Goal: Task Accomplishment & Management: Understand process/instructions

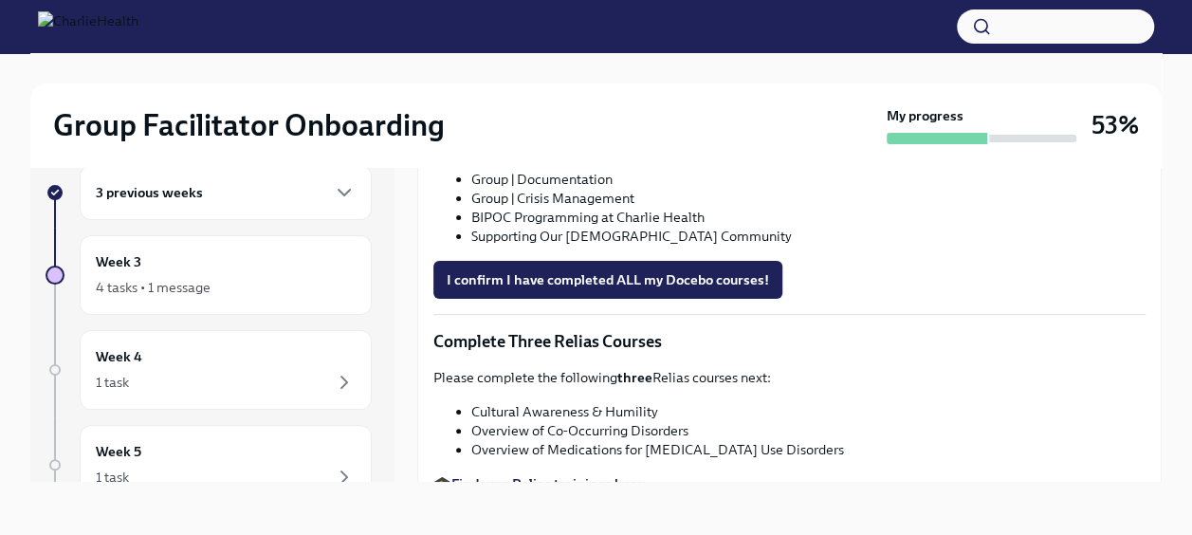
scroll to position [1250, 0]
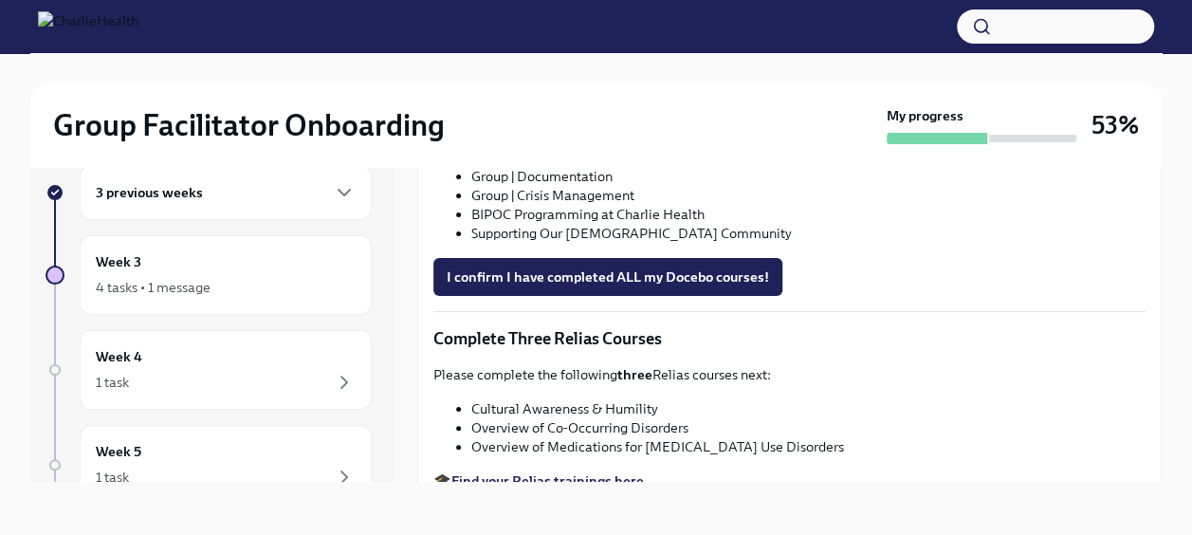
click at [628, 282] on button "I confirm I have completed ALL my Docebo courses!" at bounding box center [607, 277] width 349 height 38
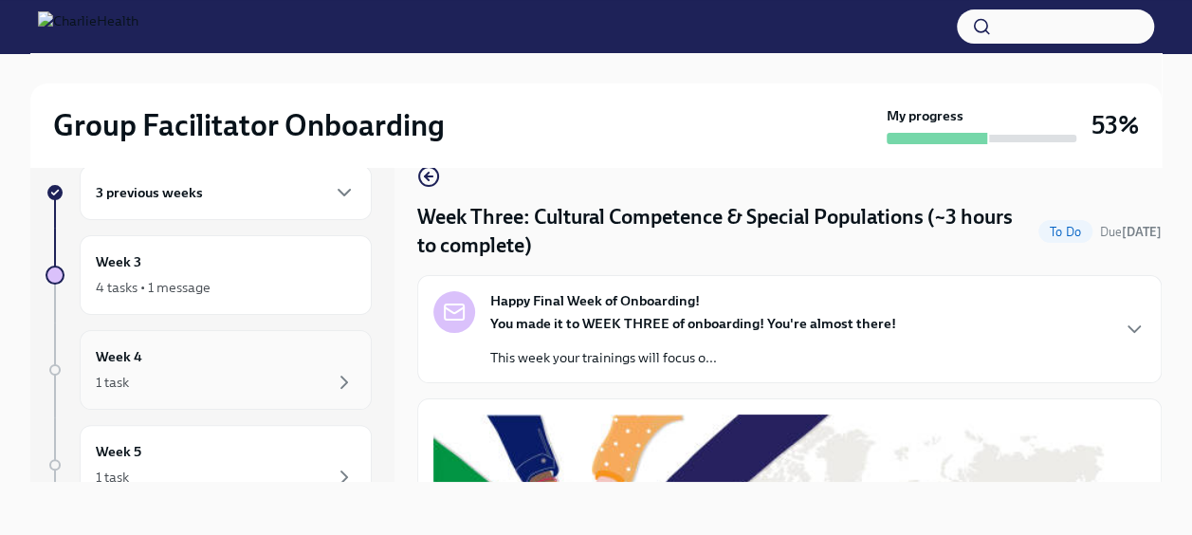
scroll to position [0, 0]
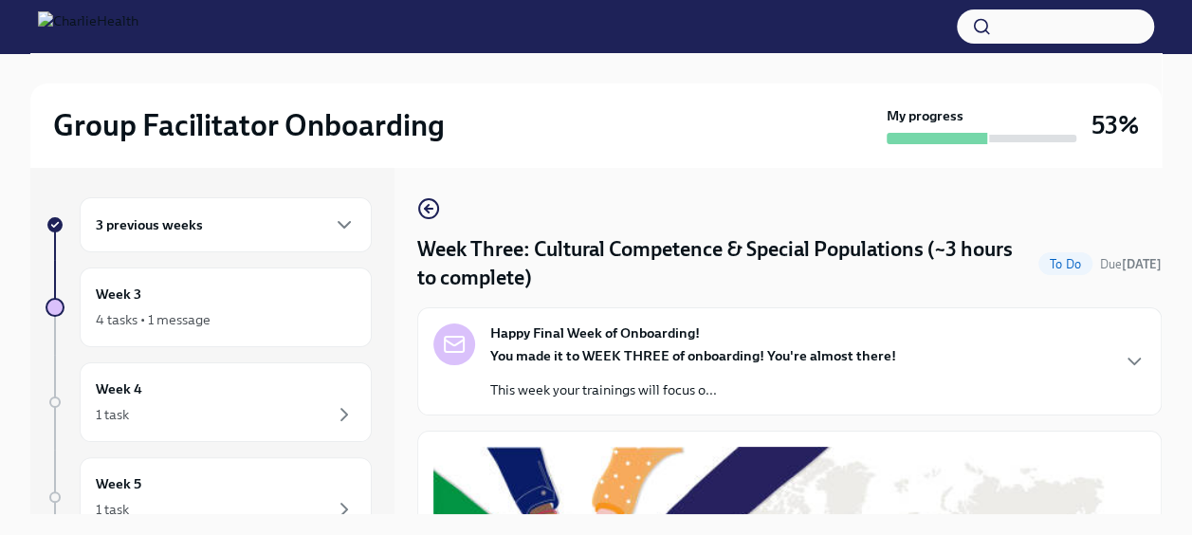
click at [317, 226] on div "3 previous weeks" at bounding box center [226, 224] width 260 height 23
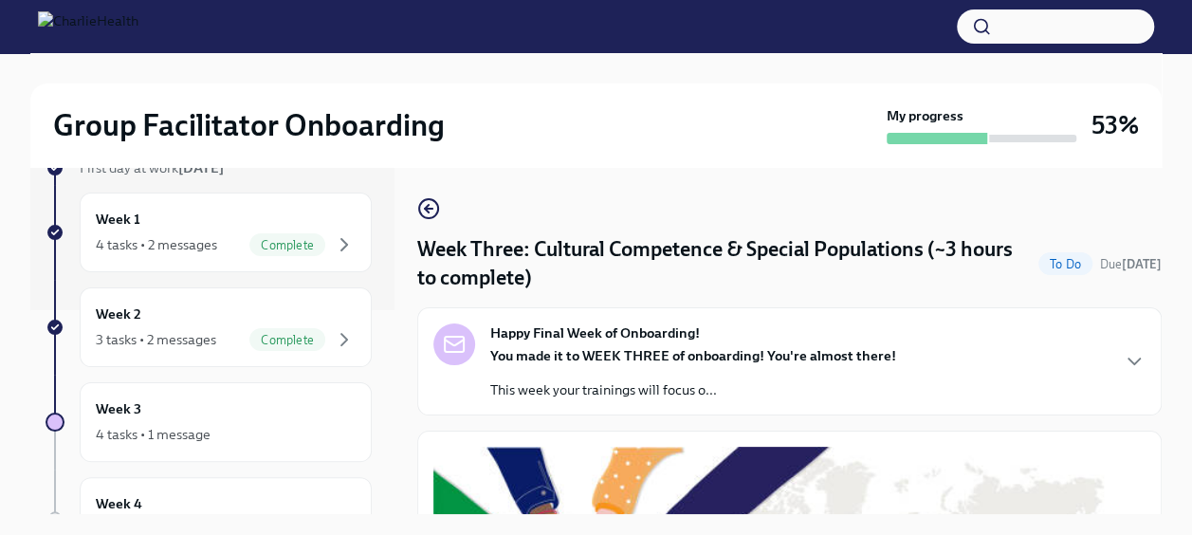
scroll to position [205, 0]
click at [229, 319] on div "Week 2 3 tasks • 2 messages Complete" at bounding box center [226, 325] width 260 height 47
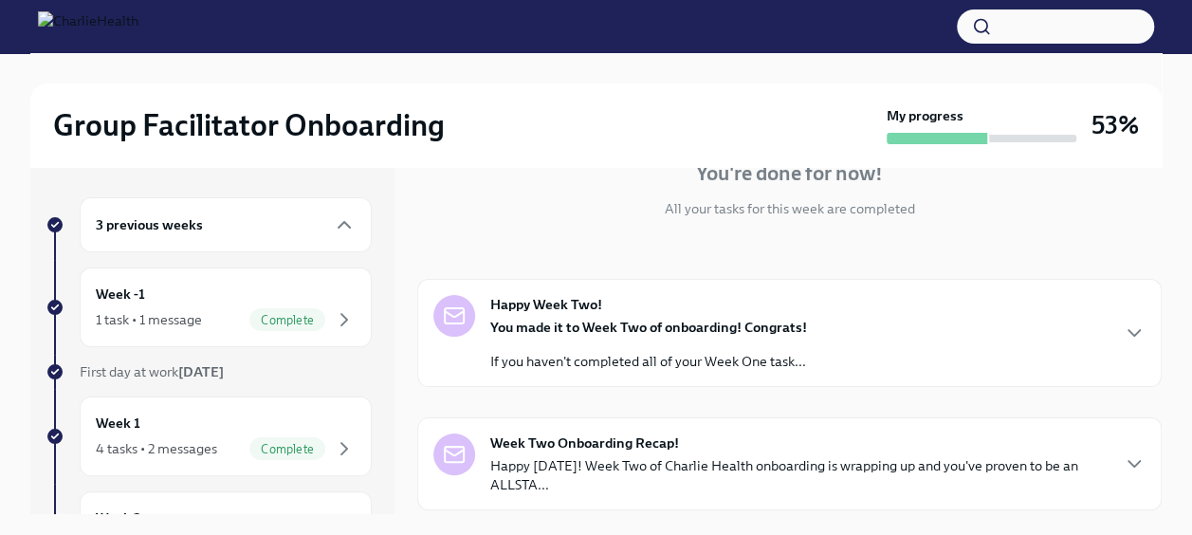
scroll to position [199, 0]
click at [672, 345] on div "You made it to Week Two of onboarding! Congrats! If you haven't completed all o…" at bounding box center [648, 344] width 317 height 53
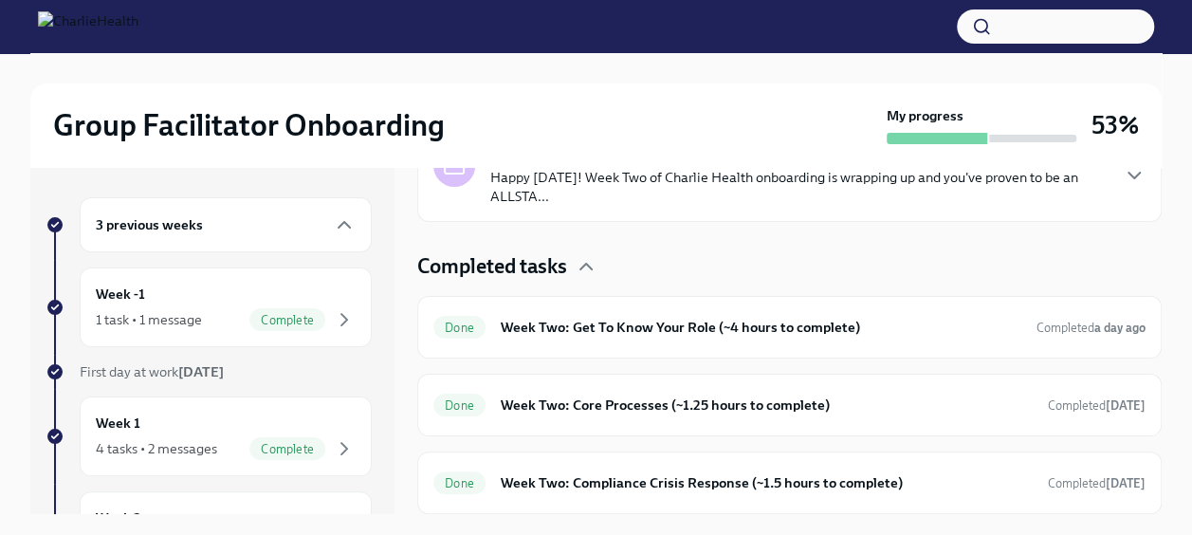
scroll to position [1103, 0]
click at [643, 337] on h6 "Week Two: Get To Know Your Role (~4 hours to complete)" at bounding box center [761, 327] width 520 height 21
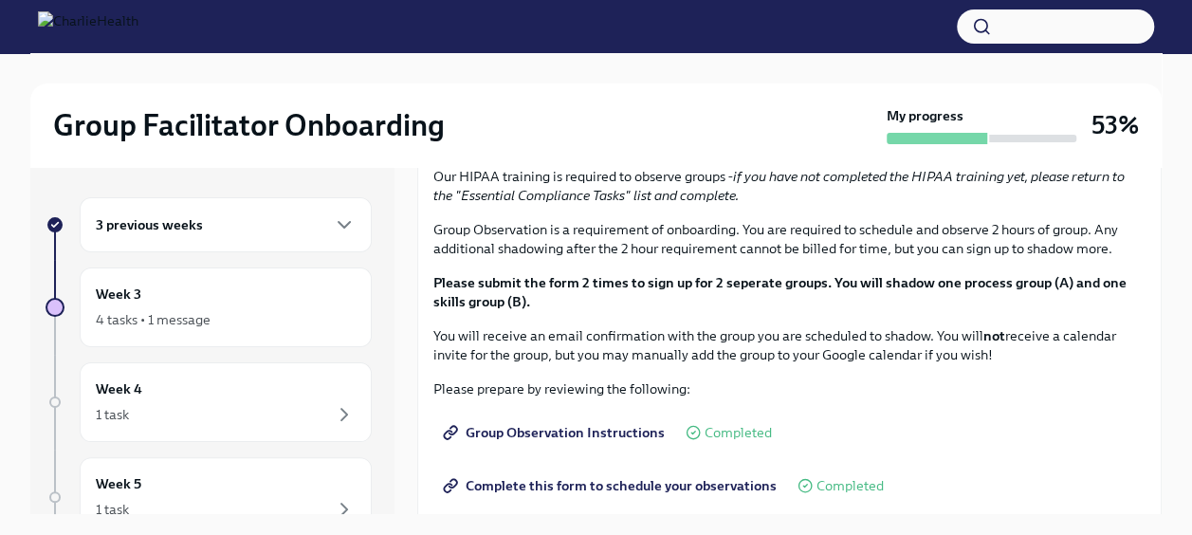
scroll to position [936, 0]
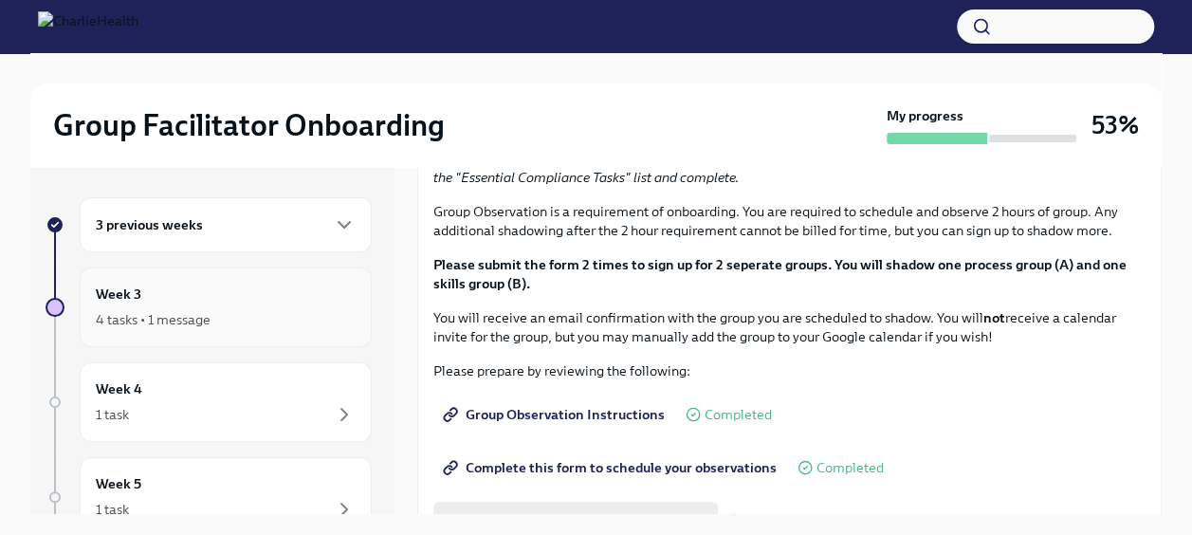
click at [197, 324] on div "4 tasks • 1 message" at bounding box center [153, 319] width 115 height 19
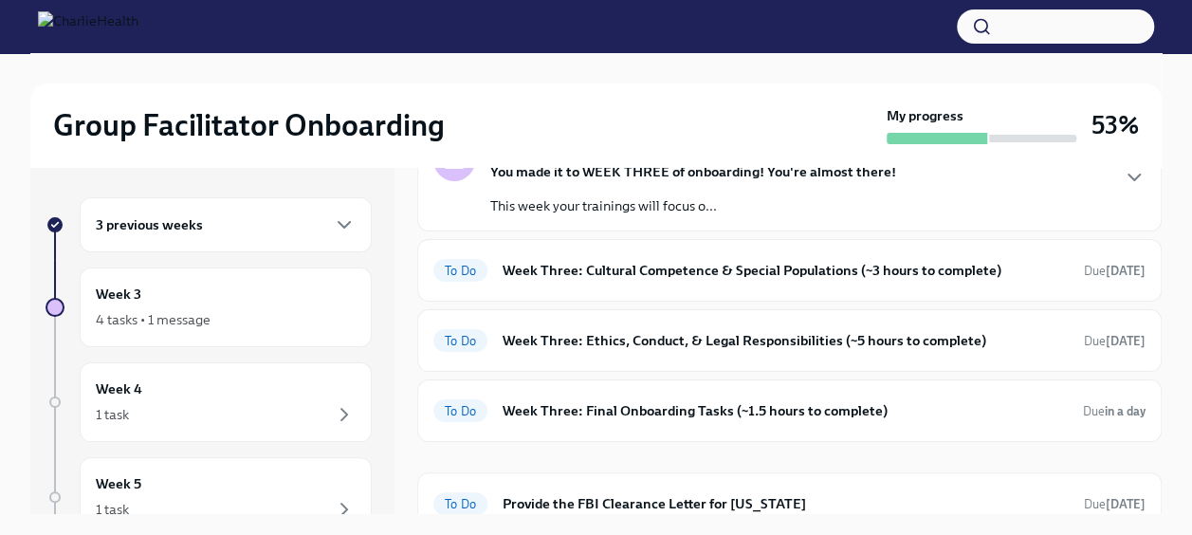
scroll to position [148, 0]
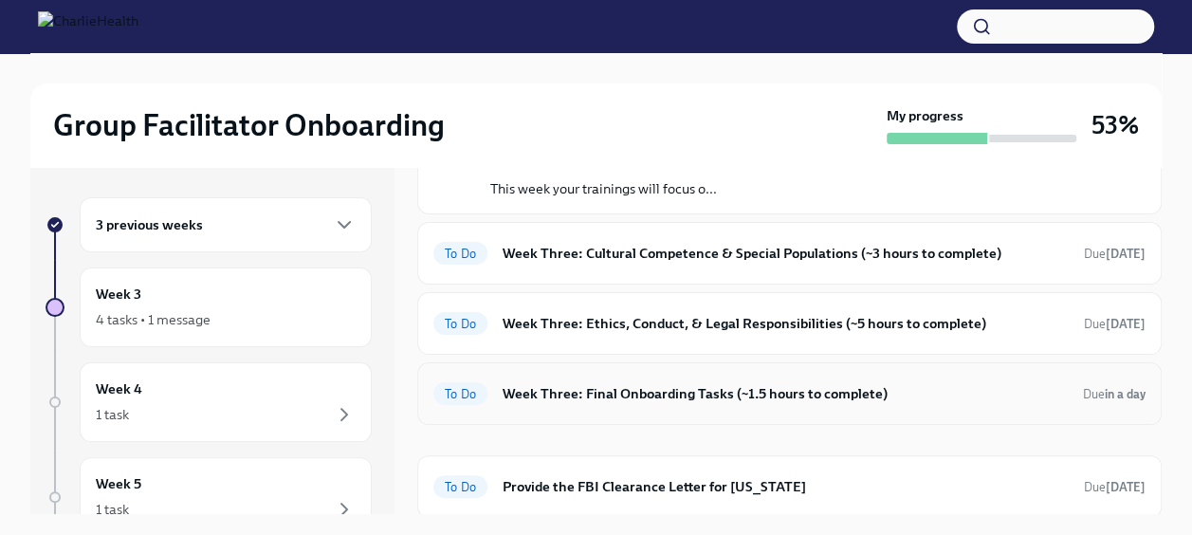
click at [630, 402] on div "To Do Week Three: Final Onboarding Tasks (~1.5 hours to complete) Due in a day" at bounding box center [789, 393] width 712 height 30
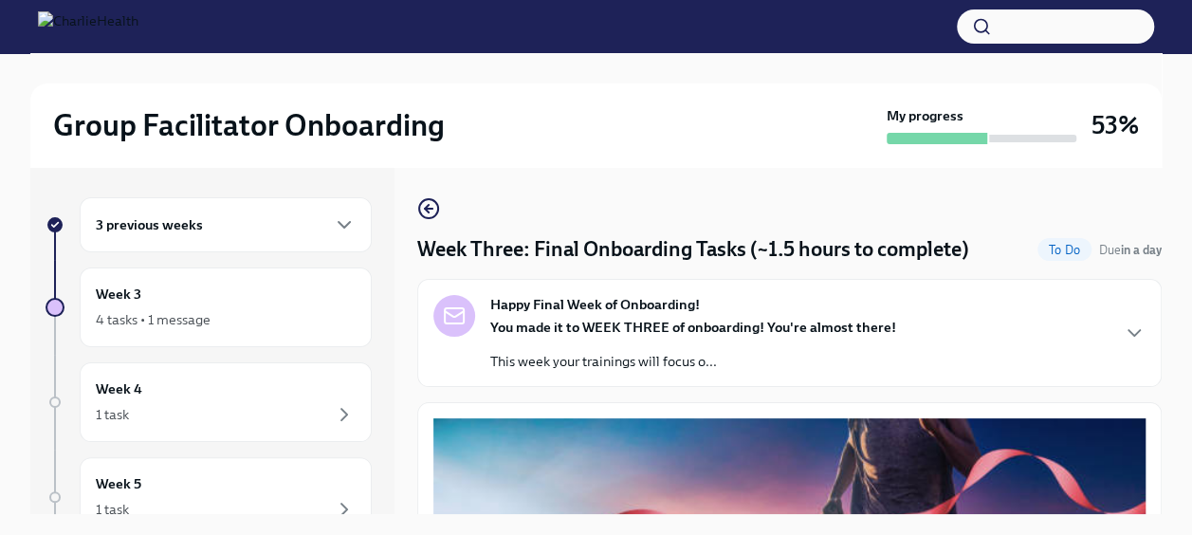
click at [1062, 331] on div "Happy Final Week of Onboarding! You made it to WEEK THREE of onboarding! You're…" at bounding box center [789, 333] width 712 height 76
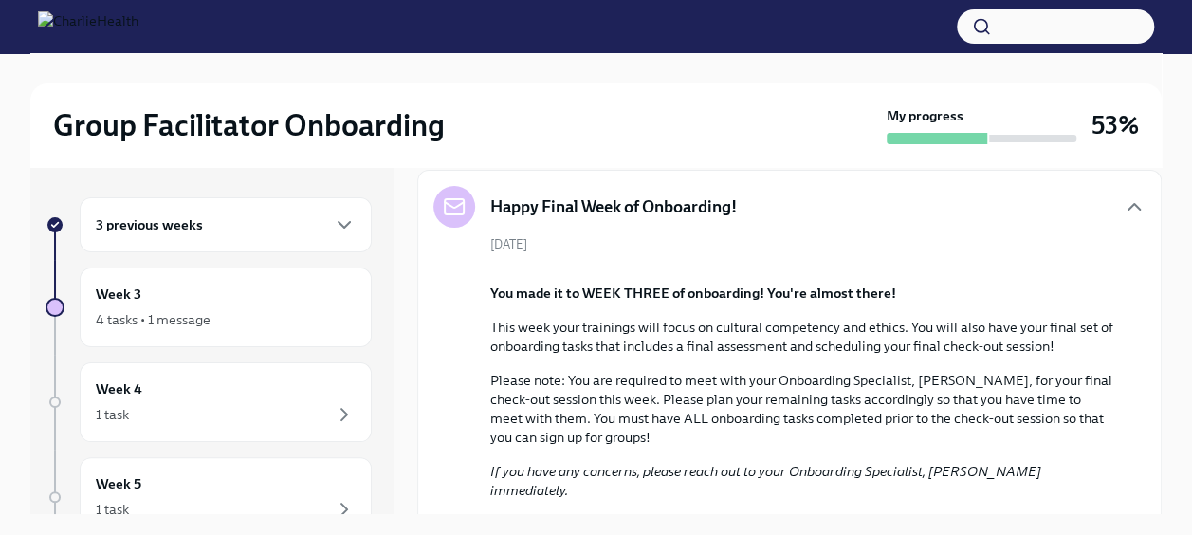
scroll to position [108, 0]
click at [209, 312] on div "4 tasks • 1 message" at bounding box center [153, 319] width 115 height 19
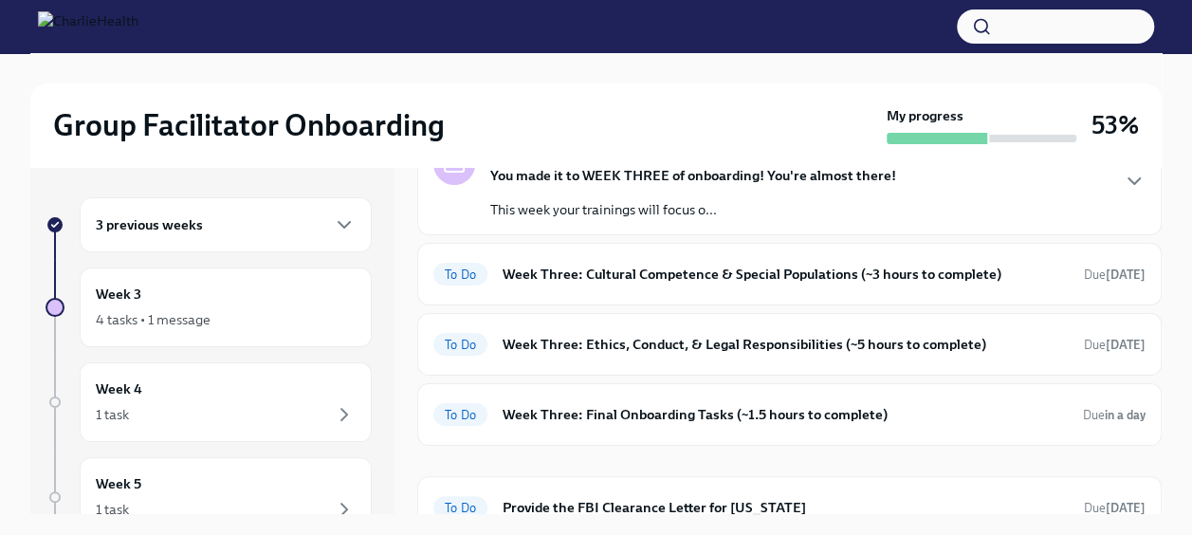
scroll to position [138, 0]
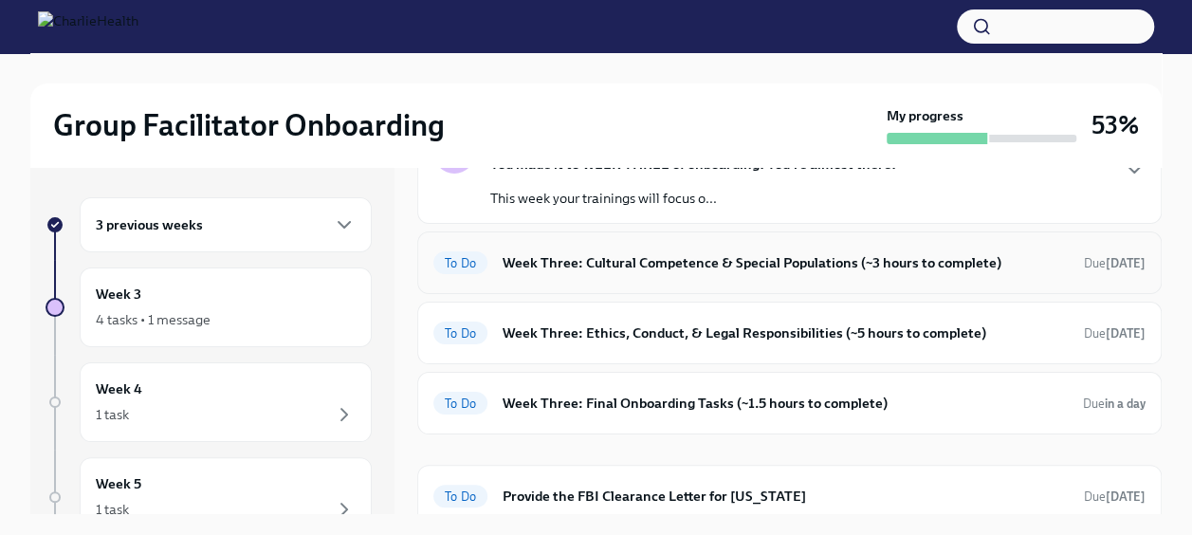
click at [660, 258] on h6 "Week Three: Cultural Competence & Special Populations (~3 hours to complete)" at bounding box center [785, 262] width 566 height 21
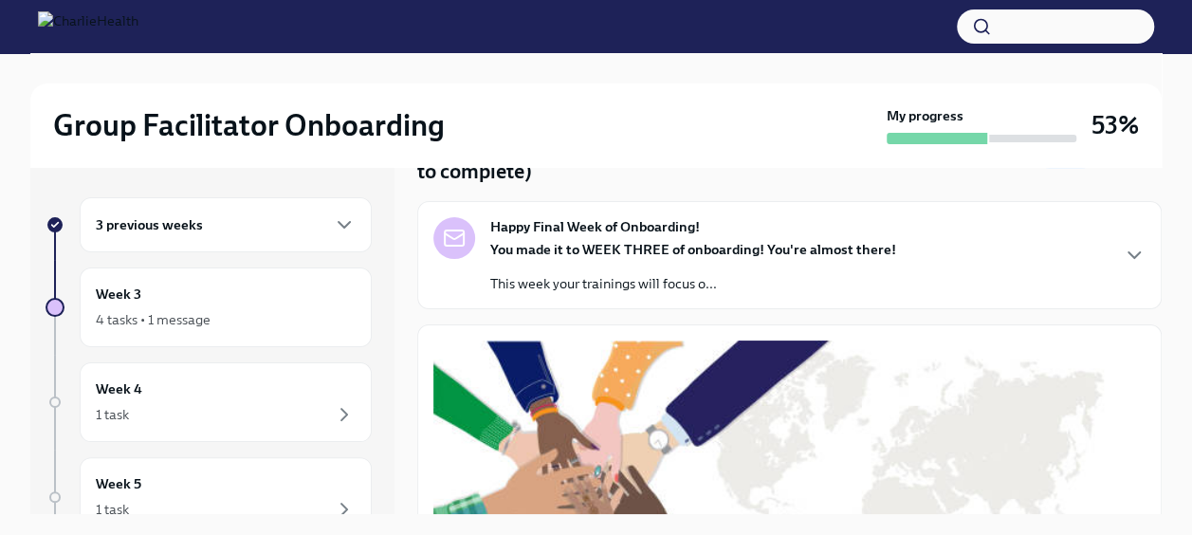
scroll to position [125, 0]
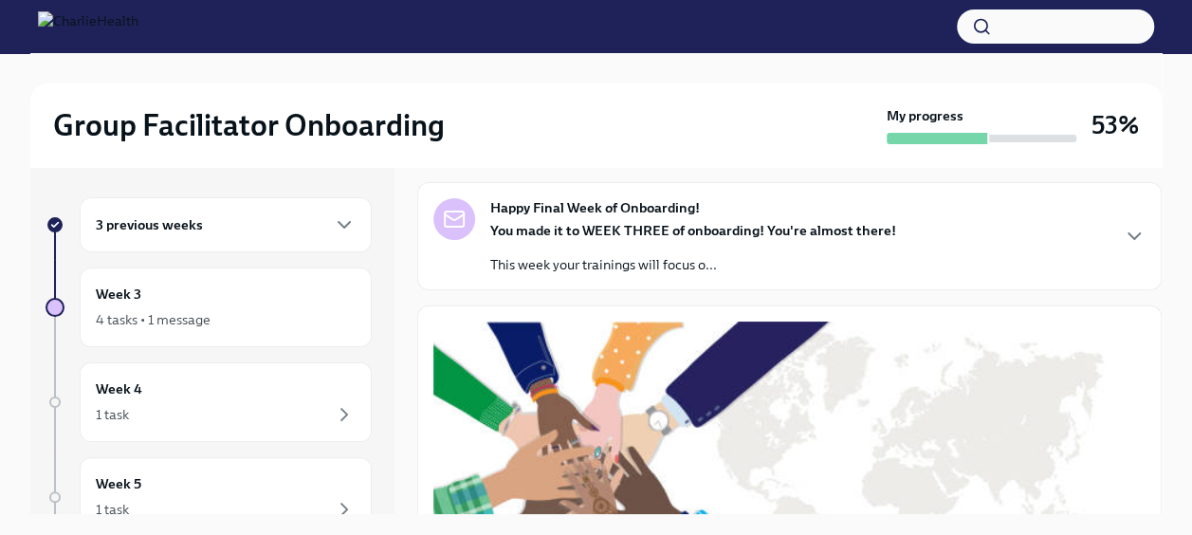
click at [1009, 245] on div "Happy Final Week of Onboarding! You made it to WEEK THREE of onboarding! You're…" at bounding box center [789, 236] width 712 height 76
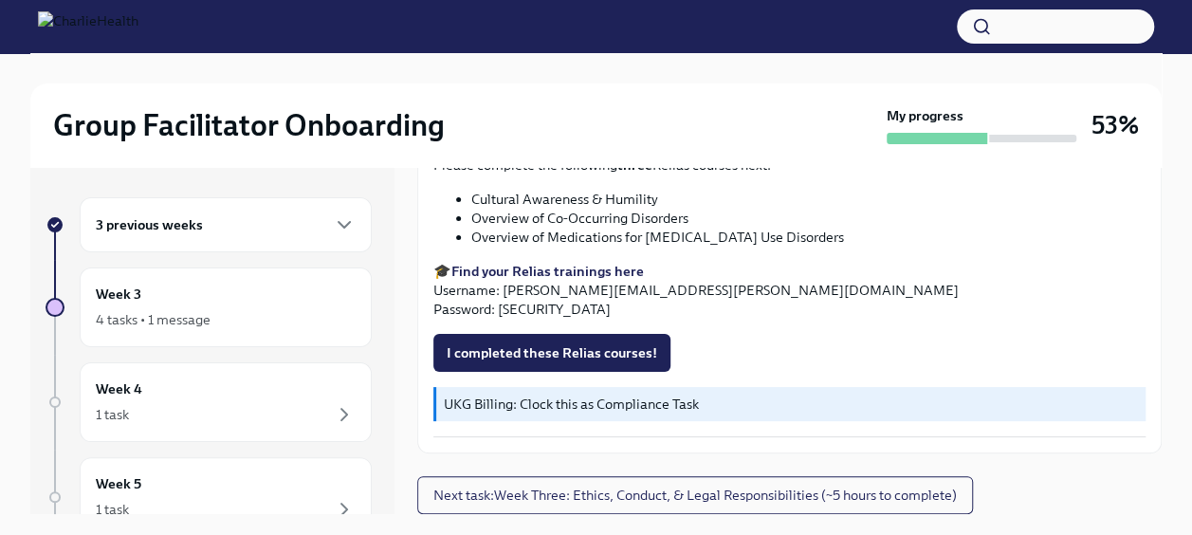
scroll to position [12, 0]
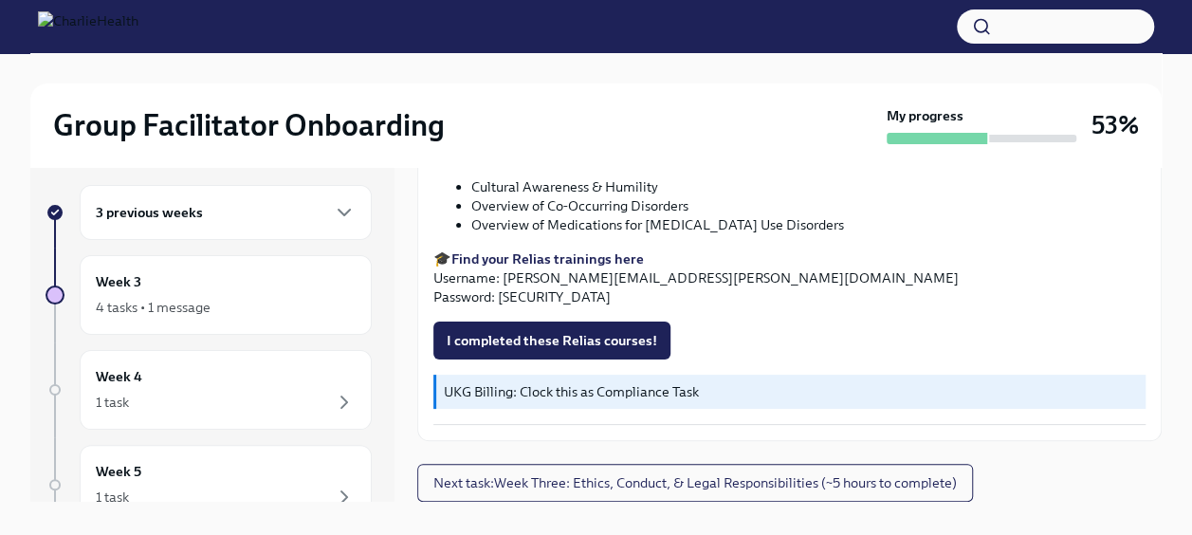
click at [621, 252] on strong "Find your Relias trainings here" at bounding box center [547, 258] width 192 height 17
